Goal: Information Seeking & Learning: Check status

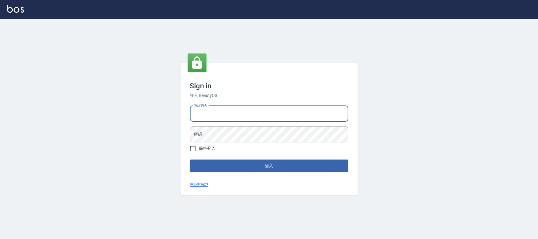
drag, startPoint x: 221, startPoint y: 107, endPoint x: 235, endPoint y: 104, distance: 14.5
click at [221, 107] on input "電話號碼" at bounding box center [269, 114] width 158 height 16
type input "0225420586"
click at [190, 159] on button "登入" at bounding box center [269, 165] width 158 height 12
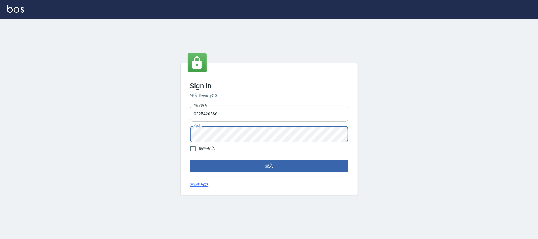
click at [190, 159] on button "登入" at bounding box center [269, 165] width 158 height 12
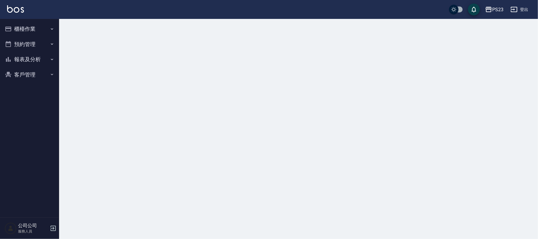
click at [50, 25] on button "櫃檯作業" at bounding box center [29, 28] width 54 height 15
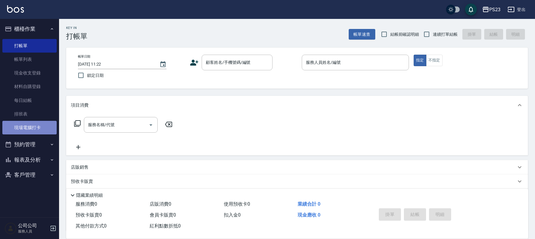
click at [25, 133] on link "現場電腦打卡" at bounding box center [29, 128] width 54 height 14
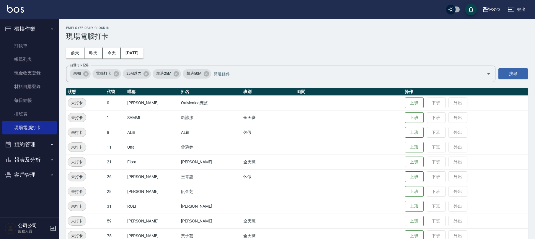
scroll to position [41, 0]
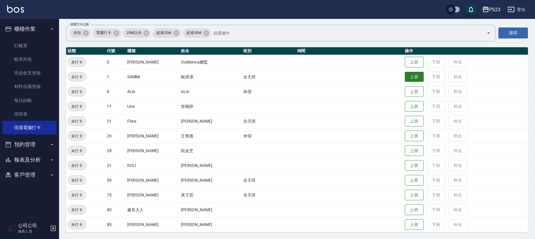
click at [407, 77] on button "上班" at bounding box center [414, 77] width 19 height 10
click at [406, 121] on button "上班" at bounding box center [414, 121] width 19 height 10
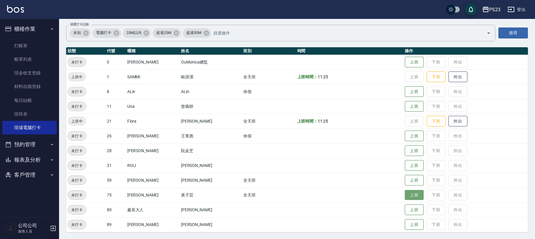
click at [405, 195] on button "上班" at bounding box center [414, 195] width 19 height 10
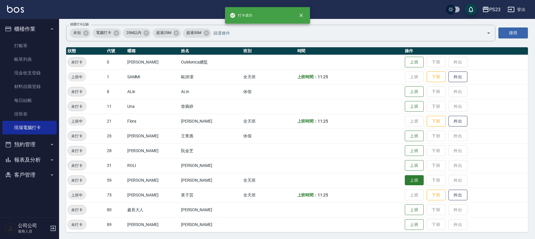
click at [409, 179] on button "上班" at bounding box center [414, 180] width 19 height 10
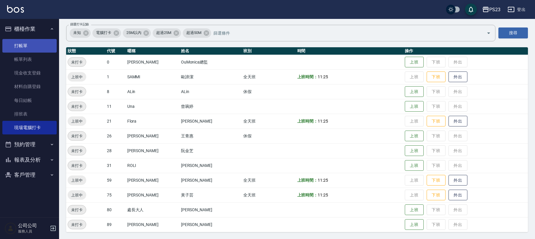
click at [27, 51] on link "打帳單" at bounding box center [29, 46] width 54 height 14
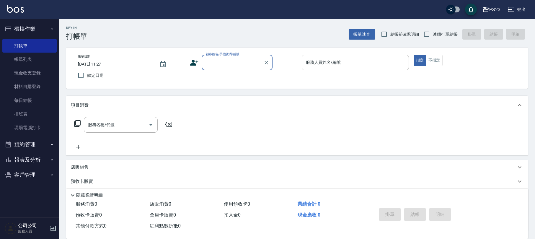
click at [38, 152] on button "報表及分析" at bounding box center [29, 159] width 54 height 15
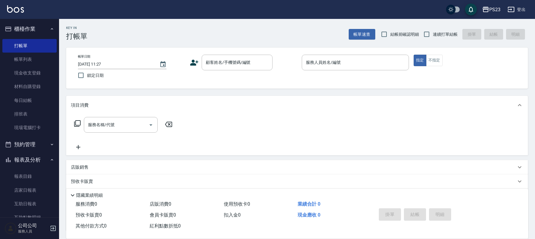
scroll to position [39, 0]
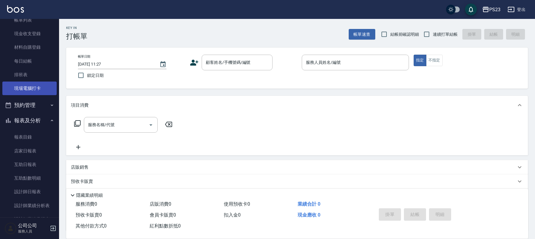
click at [51, 89] on link "現場電腦打卡" at bounding box center [29, 88] width 54 height 14
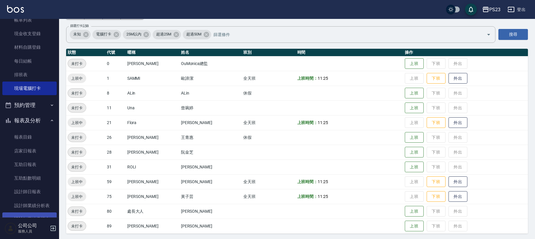
scroll to position [79, 0]
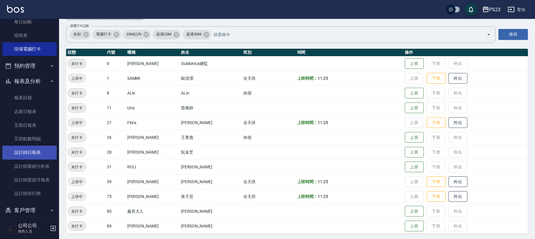
click at [17, 148] on link "設計師日報表" at bounding box center [29, 153] width 54 height 14
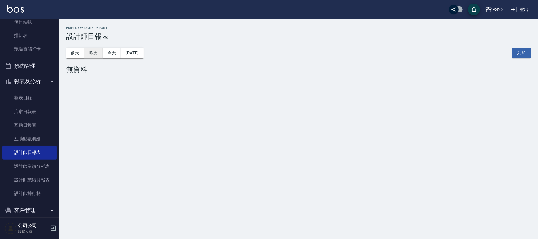
click at [91, 51] on button "昨天" at bounding box center [93, 53] width 18 height 11
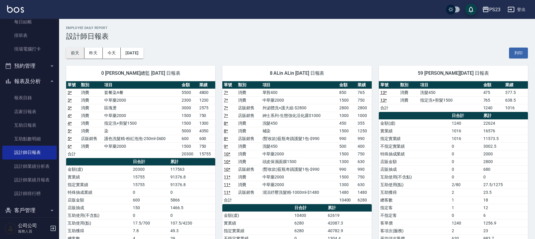
click at [77, 51] on button "前天" at bounding box center [75, 53] width 18 height 11
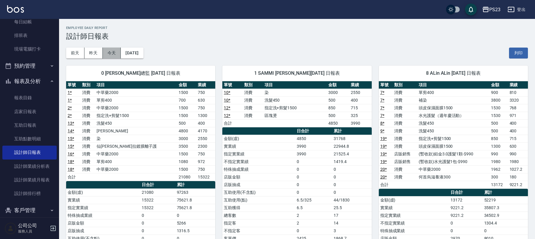
click at [112, 52] on button "今天" at bounding box center [112, 53] width 18 height 11
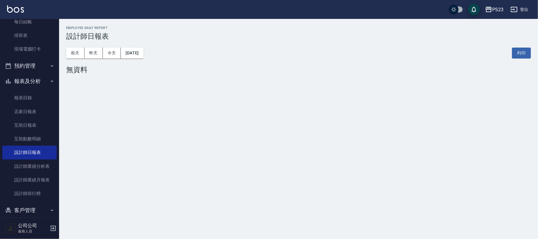
click at [33, 77] on button "報表及分析" at bounding box center [29, 81] width 54 height 15
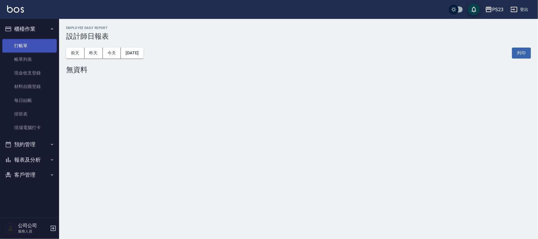
click at [26, 44] on link "打帳單" at bounding box center [29, 46] width 54 height 14
